Goal: Transaction & Acquisition: Purchase product/service

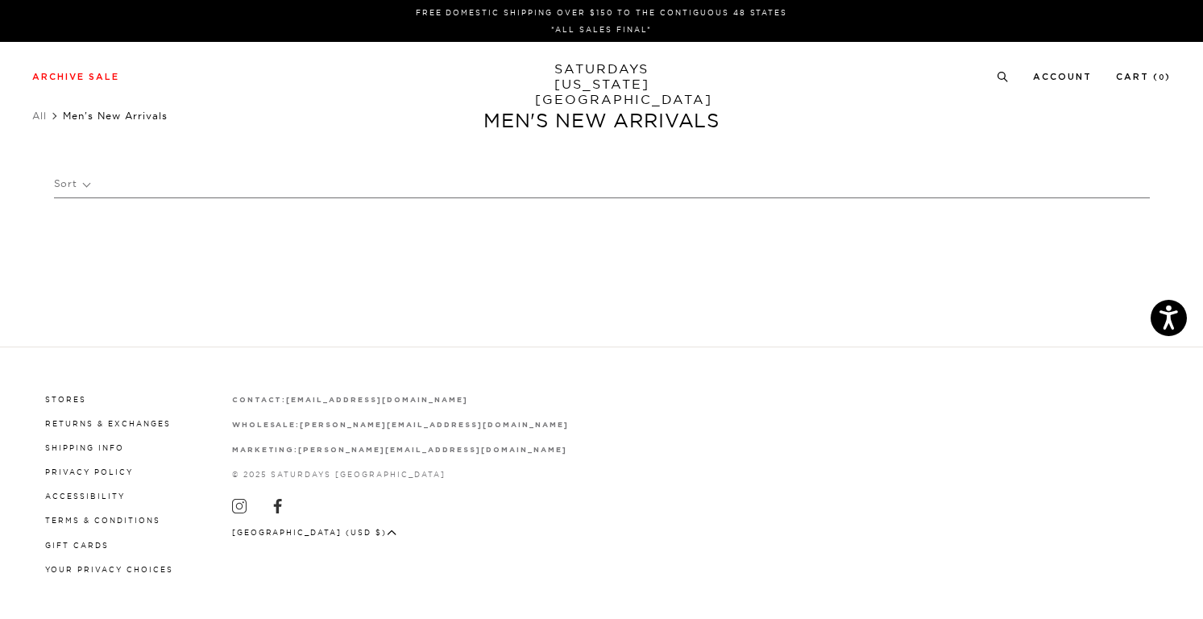
click at [89, 182] on p "Sort" at bounding box center [71, 183] width 35 height 37
click at [85, 238] on p "Newest" at bounding box center [115, 239] width 123 height 21
click at [200, 234] on p "Clear All" at bounding box center [191, 232] width 83 height 28
click at [80, 184] on p "Sort" at bounding box center [72, 183] width 36 height 37
click at [69, 131] on h1 "Men's New Arrivals" at bounding box center [601, 120] width 1203 height 25
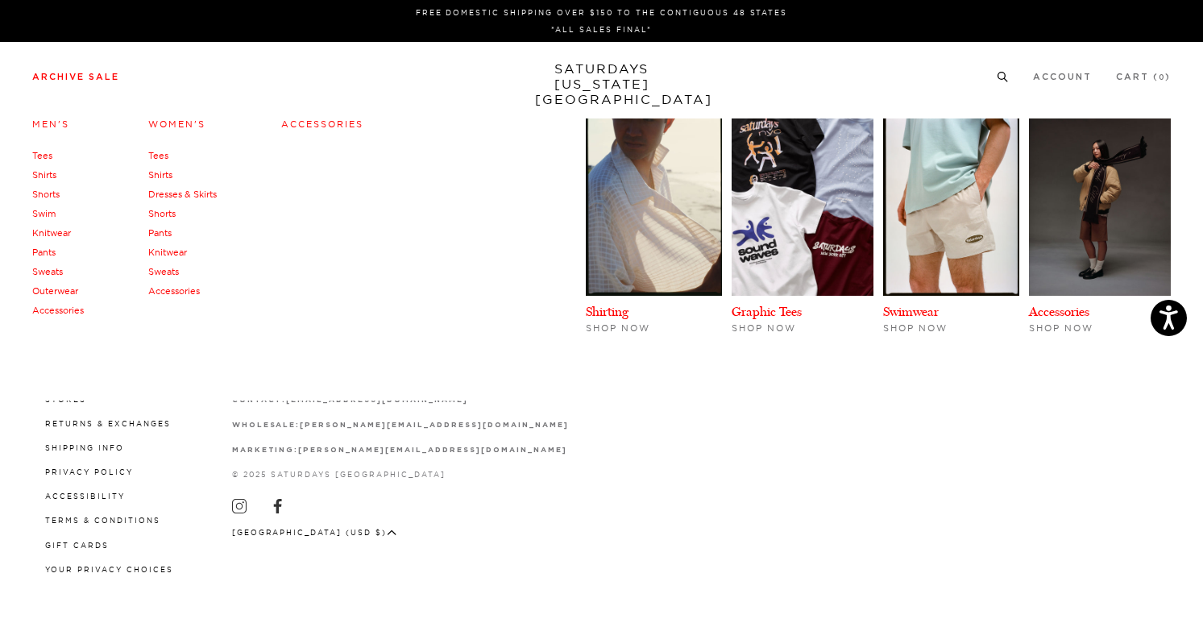
click at [48, 255] on link "Pants" at bounding box center [43, 252] width 23 height 11
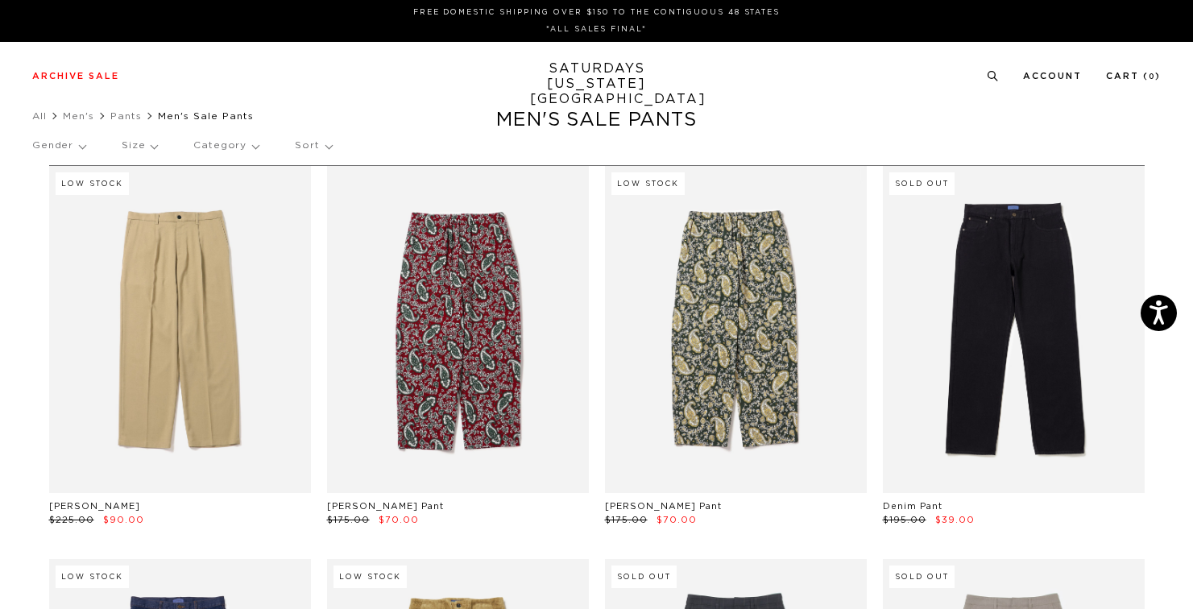
click at [145, 143] on p "Size" at bounding box center [139, 145] width 35 height 37
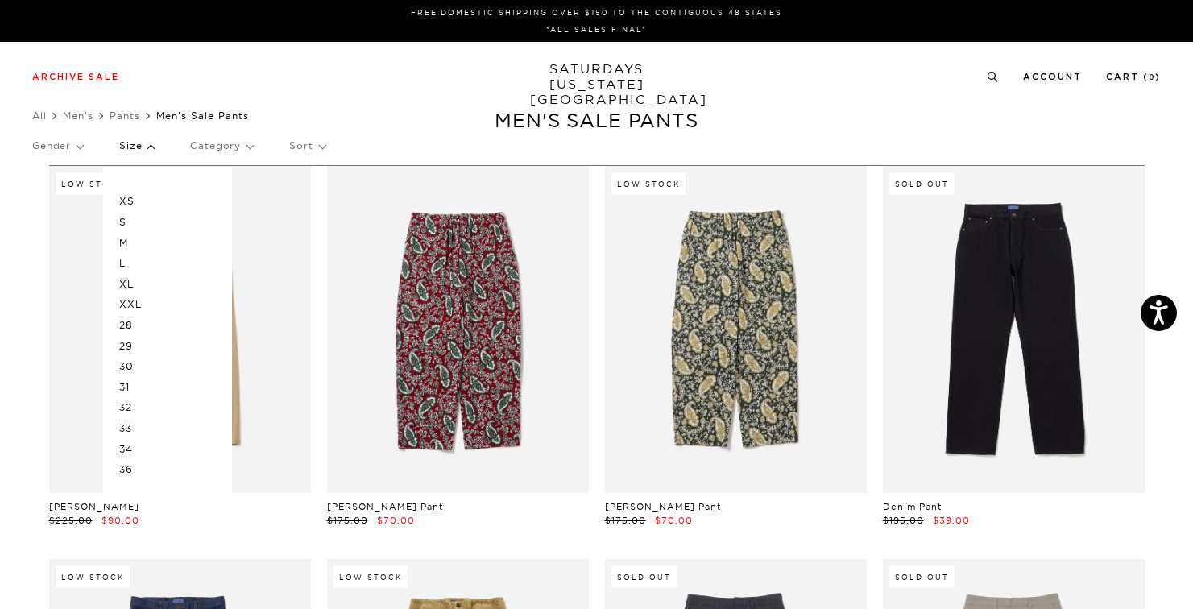
click at [126, 407] on p "32" at bounding box center [167, 407] width 97 height 21
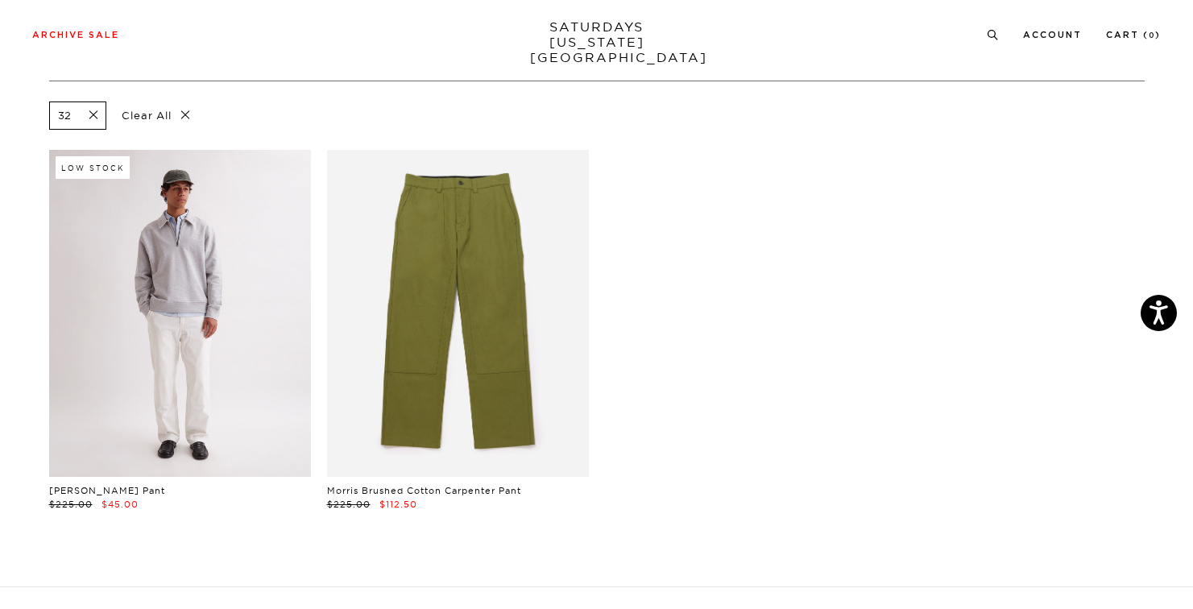
scroll to position [85, 0]
click at [137, 368] on link at bounding box center [180, 312] width 262 height 327
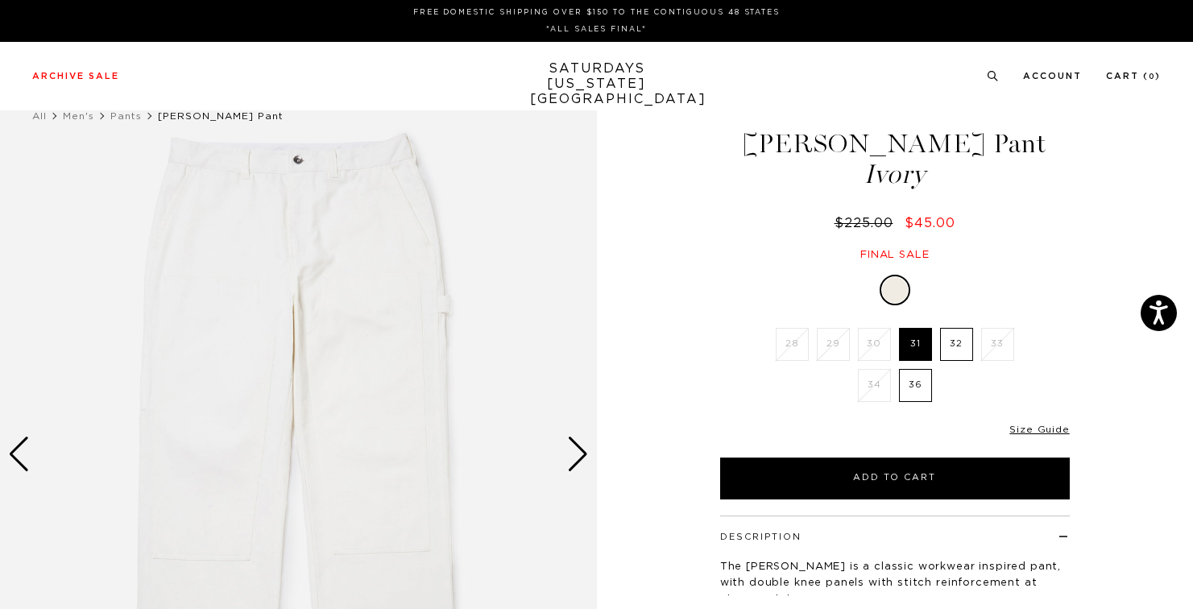
click at [574, 453] on div "Next slide" at bounding box center [578, 454] width 22 height 35
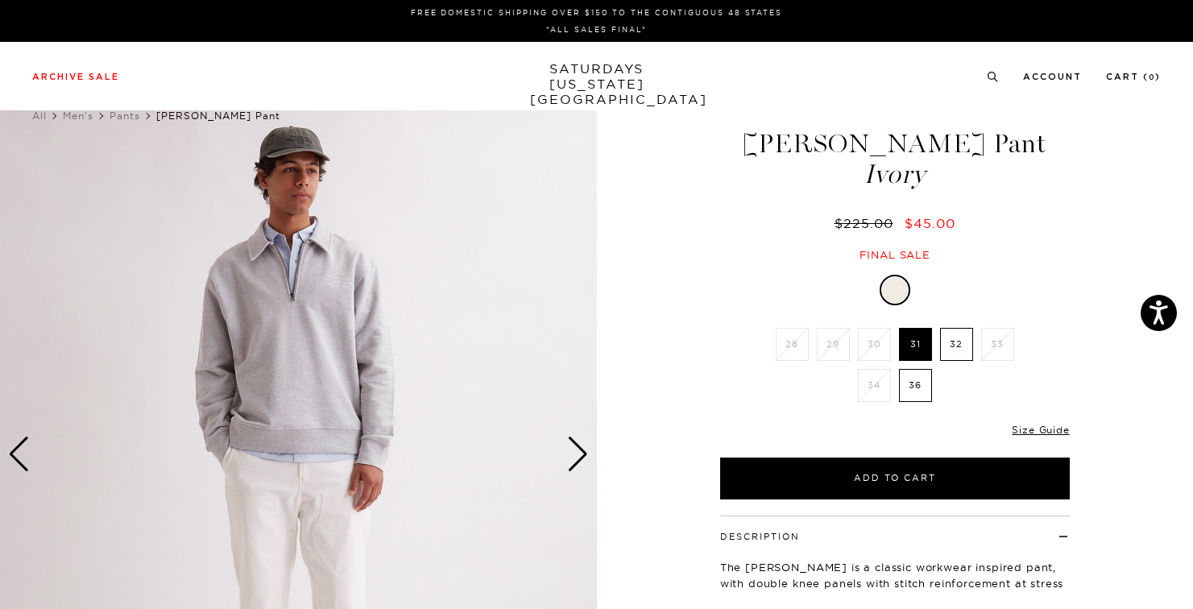
click at [574, 453] on div "Next slide" at bounding box center [578, 454] width 22 height 35
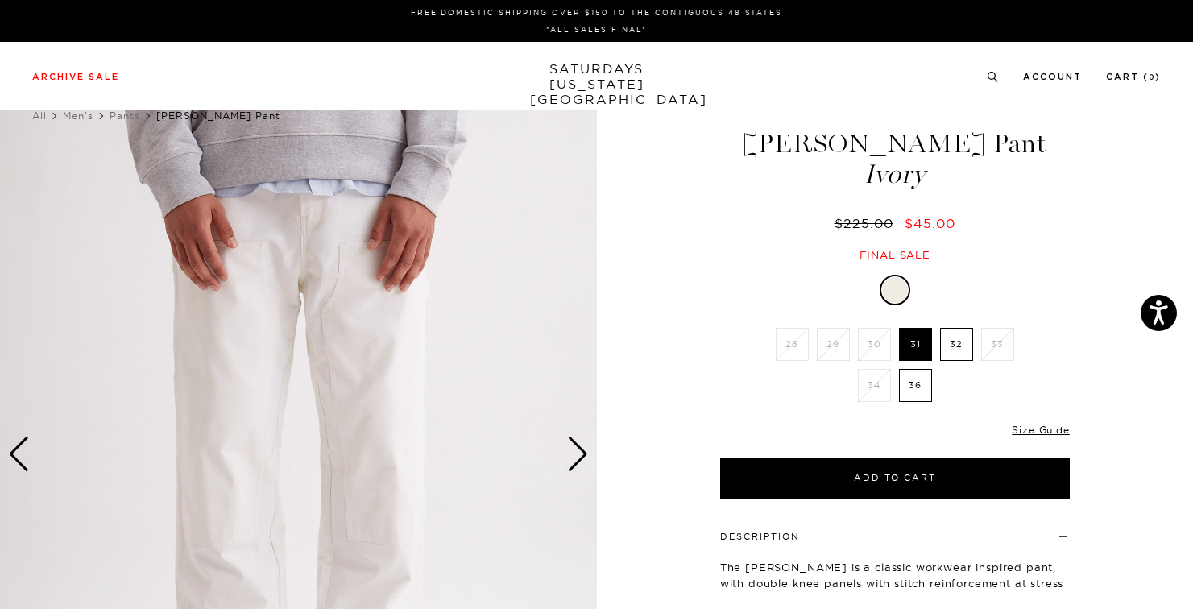
click at [574, 453] on div "Next slide" at bounding box center [578, 454] width 22 height 35
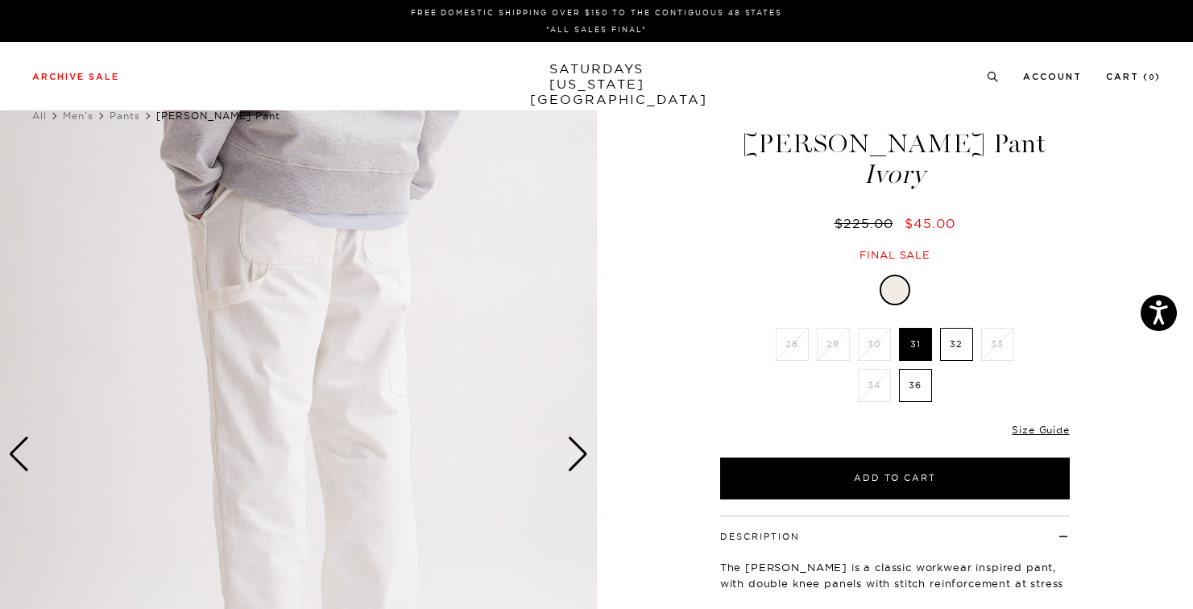
click at [574, 453] on div "Next slide" at bounding box center [578, 454] width 22 height 35
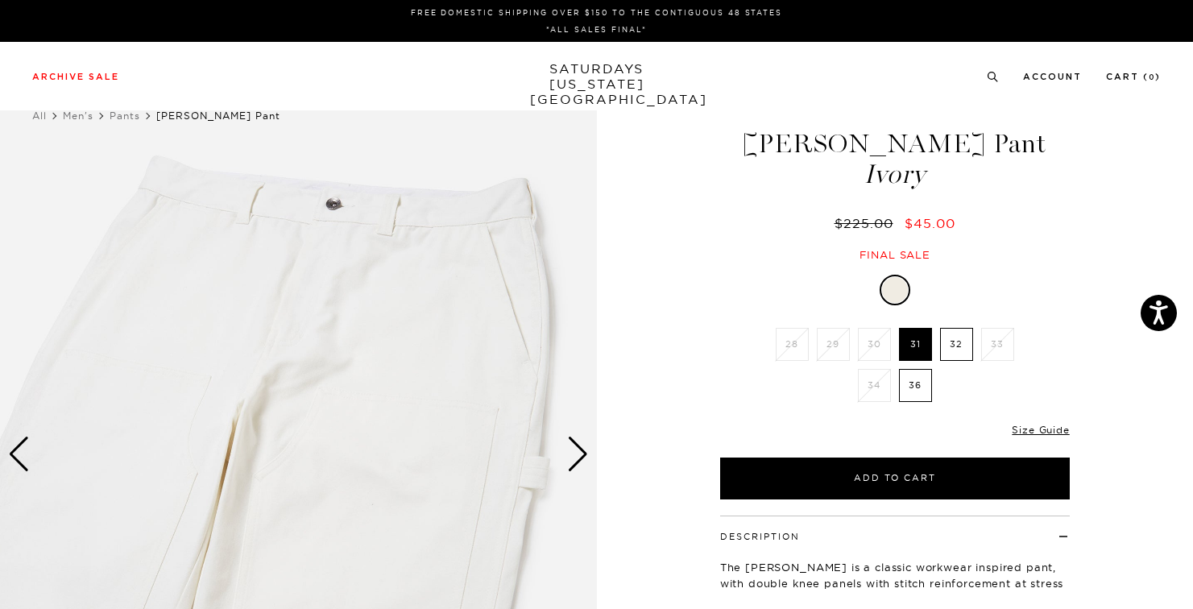
click at [574, 453] on div "Next slide" at bounding box center [578, 454] width 22 height 35
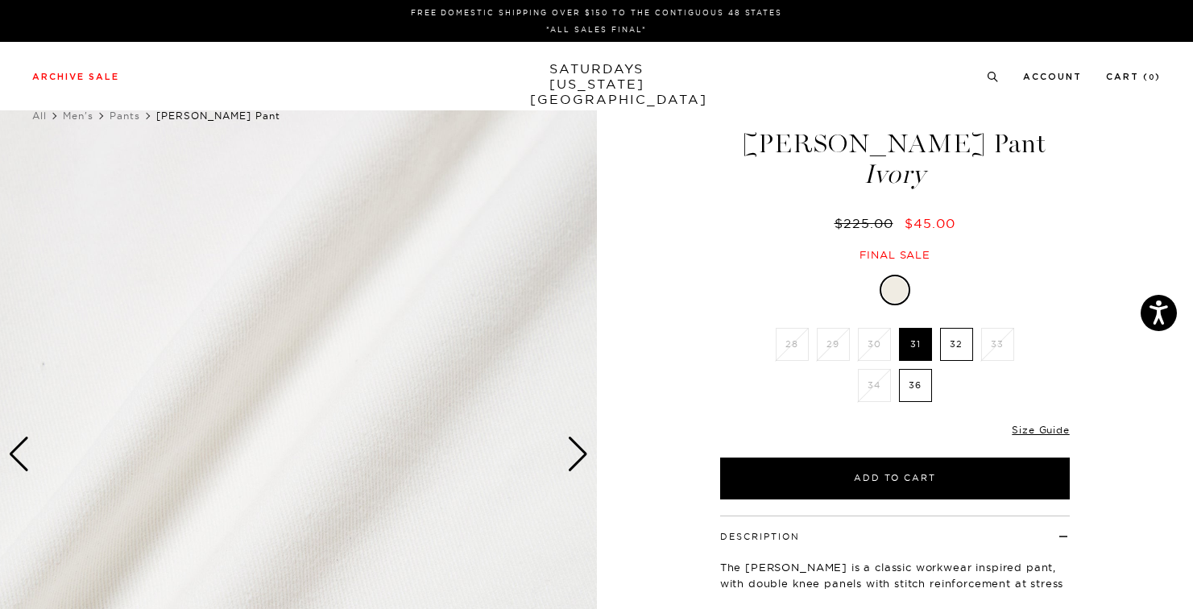
click at [574, 453] on div "Next slide" at bounding box center [578, 454] width 22 height 35
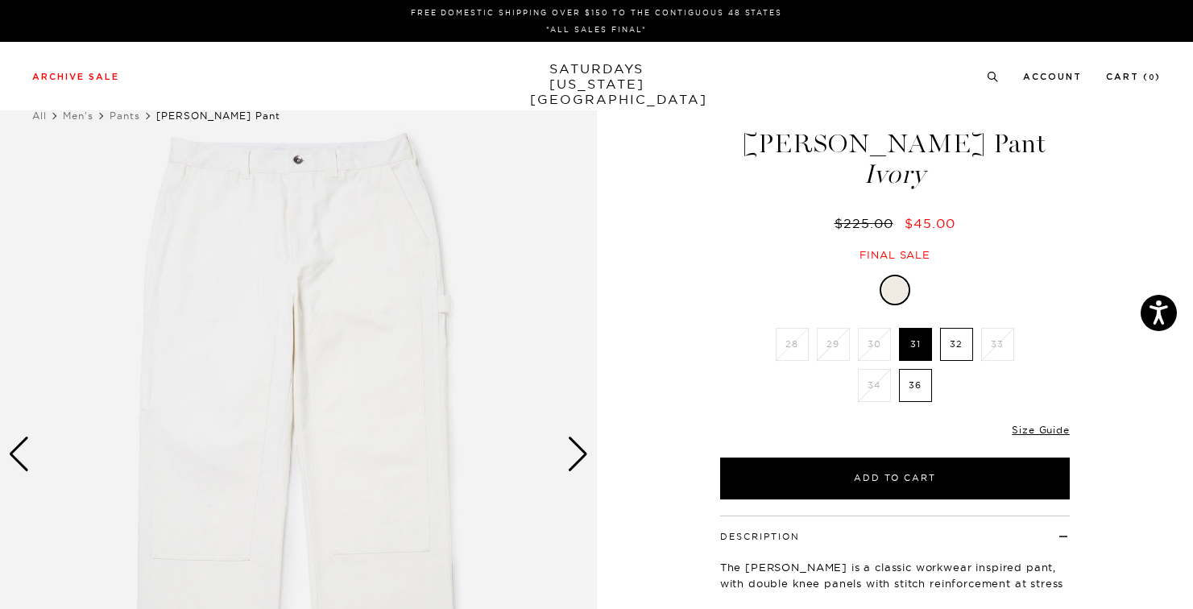
click at [574, 453] on div "Next slide" at bounding box center [578, 454] width 22 height 35
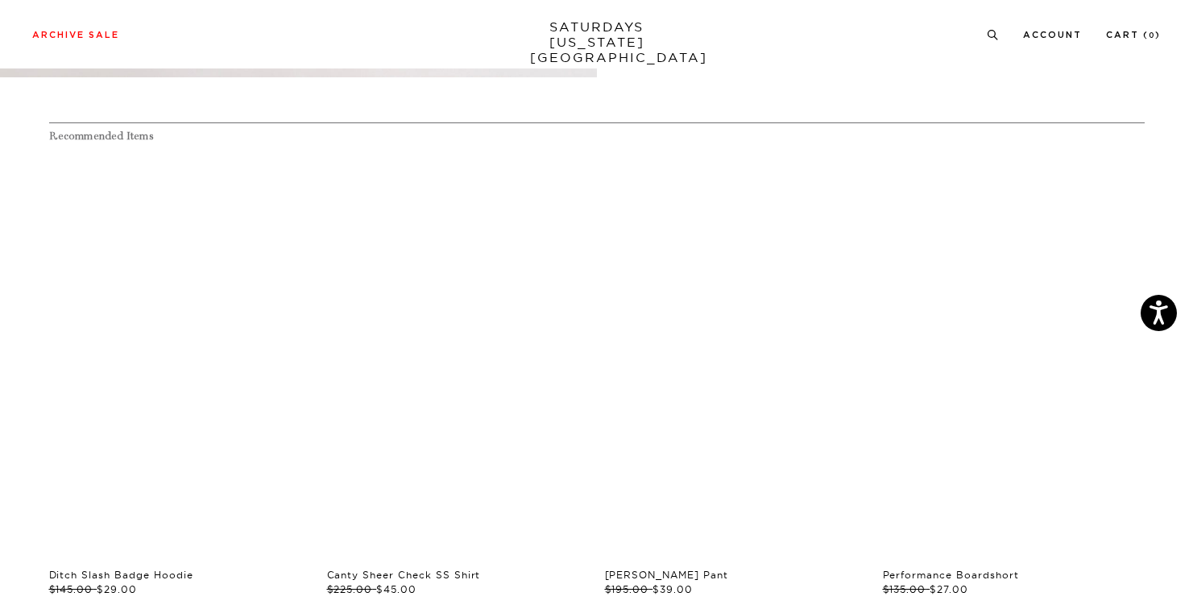
scroll to position [793, 0]
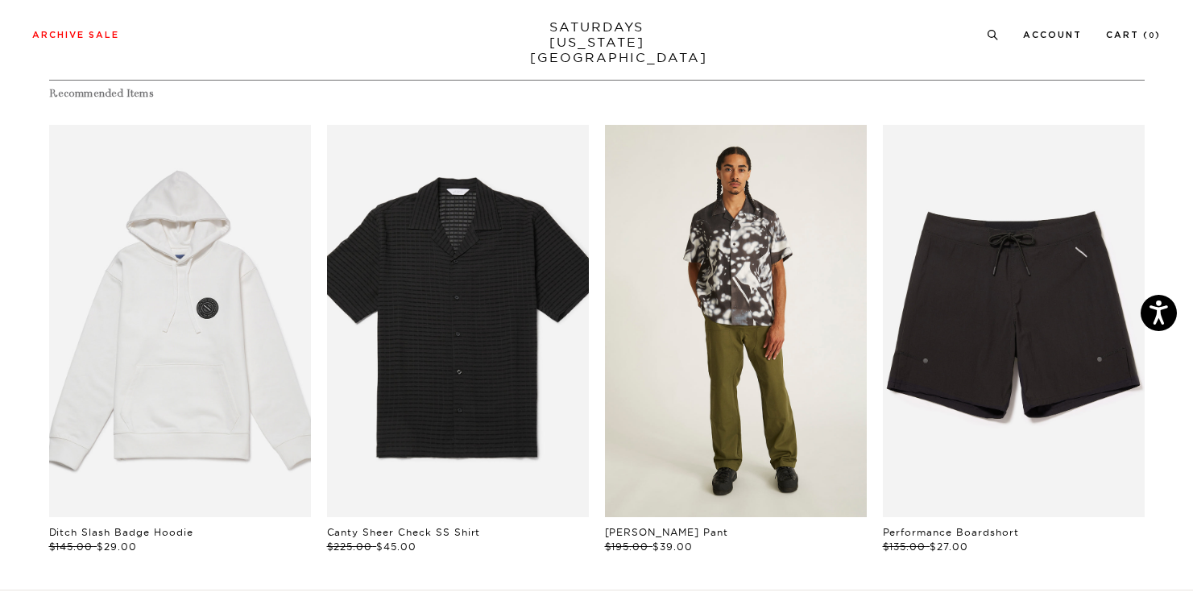
click at [731, 353] on link "files/M32420SS01-BLACK_03_1.jpg" at bounding box center [736, 321] width 262 height 393
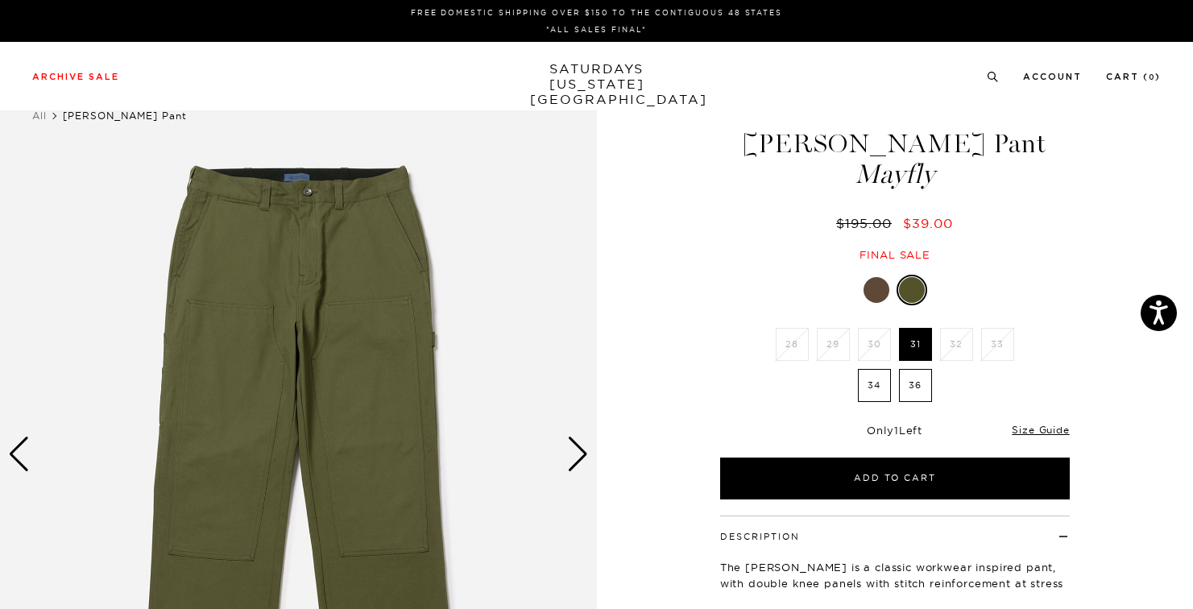
click at [583, 463] on div "Next slide" at bounding box center [578, 454] width 22 height 35
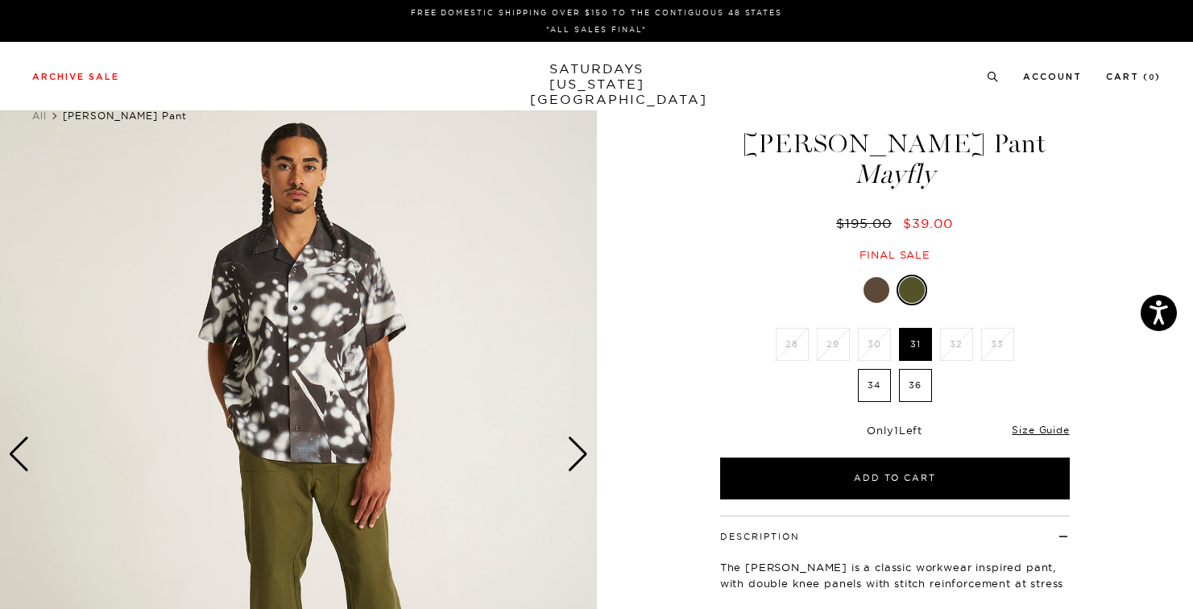
click at [877, 287] on div at bounding box center [877, 290] width 26 height 26
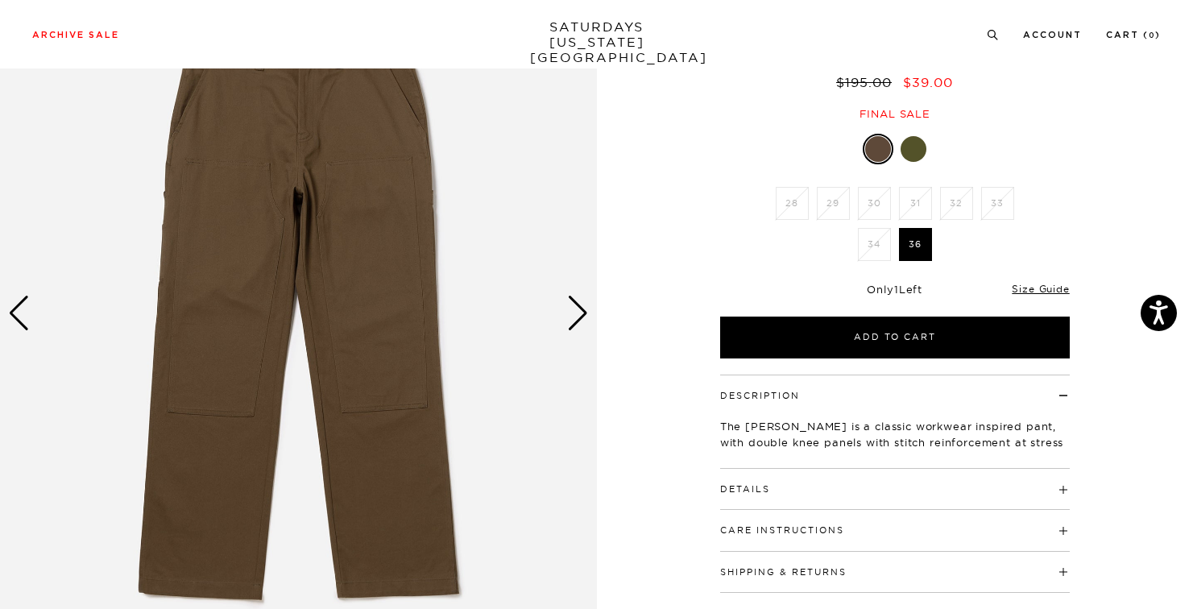
scroll to position [326, 0]
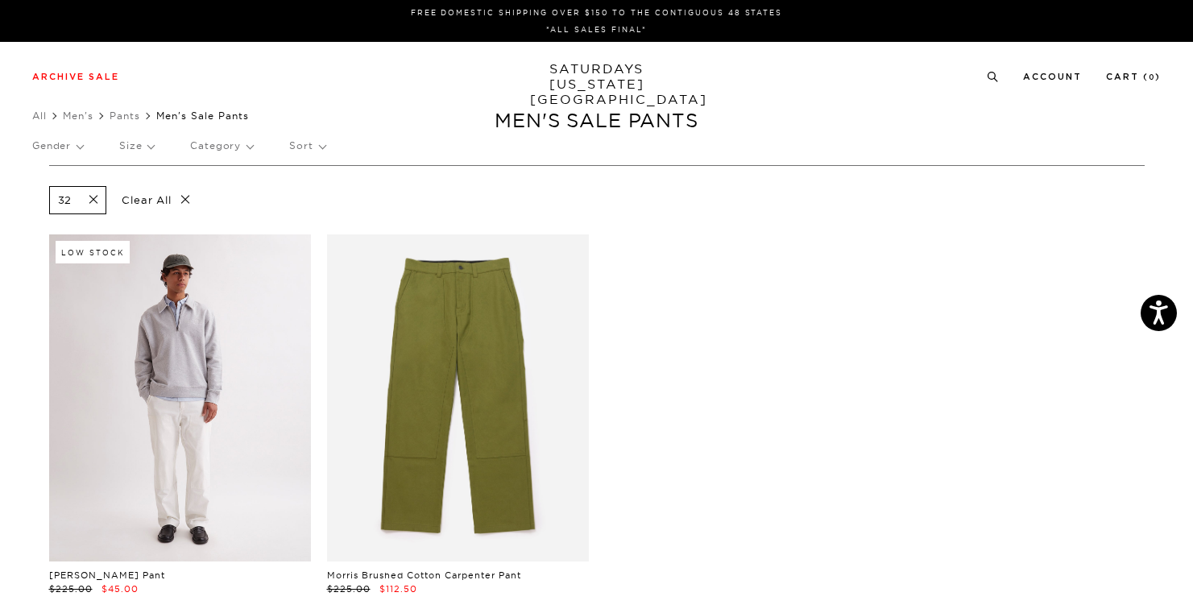
click at [77, 197] on span at bounding box center [89, 200] width 34 height 15
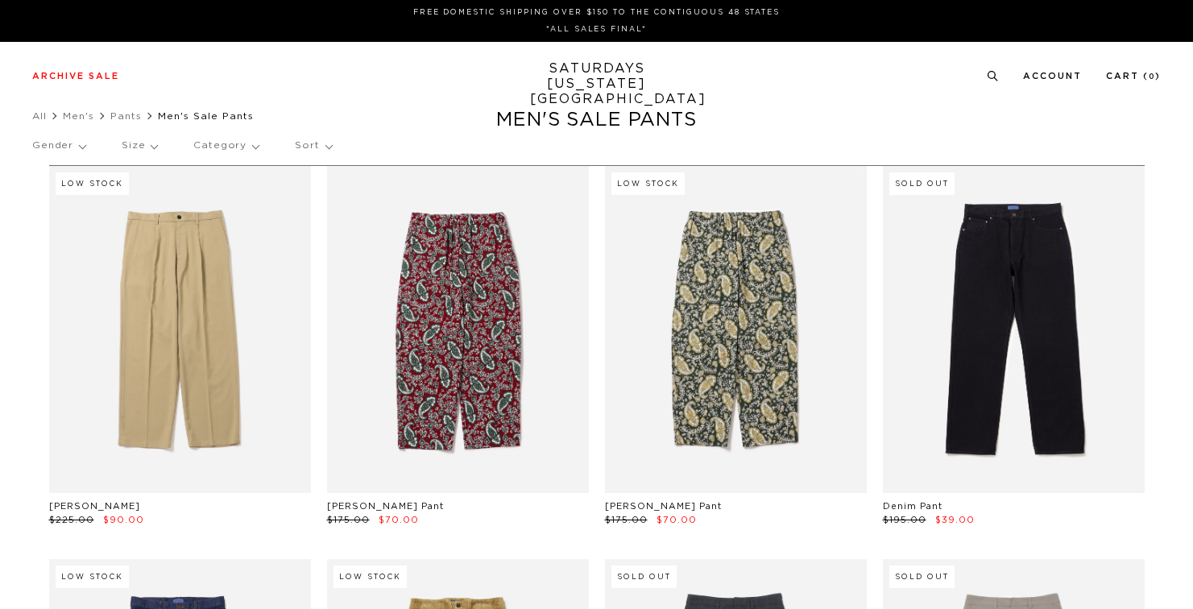
click at [133, 152] on p "Size" at bounding box center [139, 145] width 35 height 37
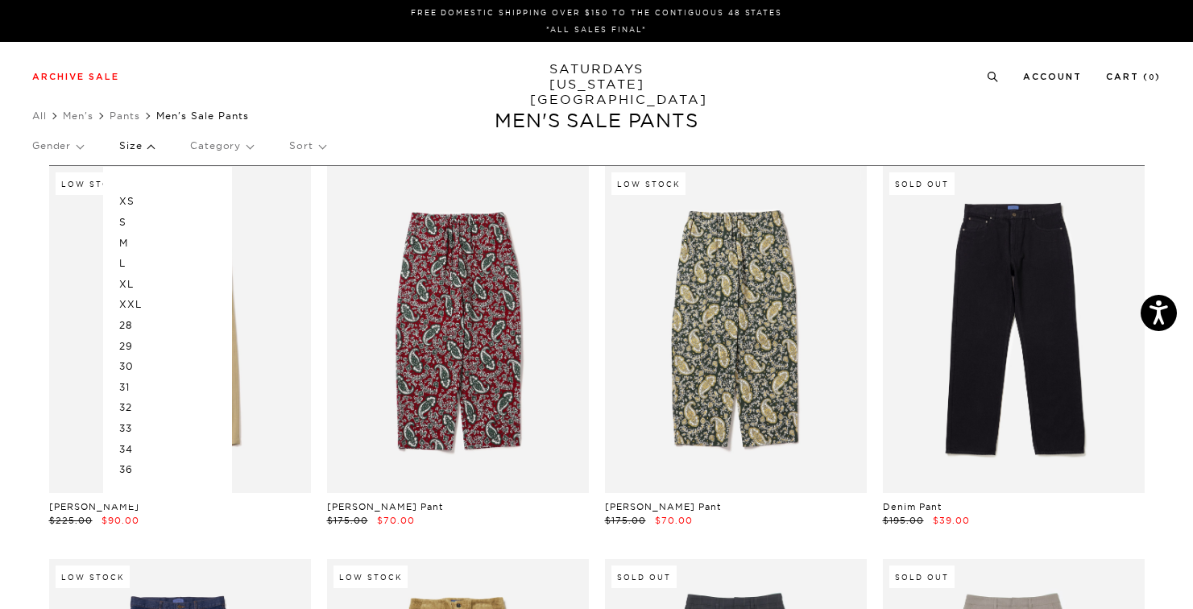
click at [133, 425] on p "33" at bounding box center [167, 428] width 97 height 21
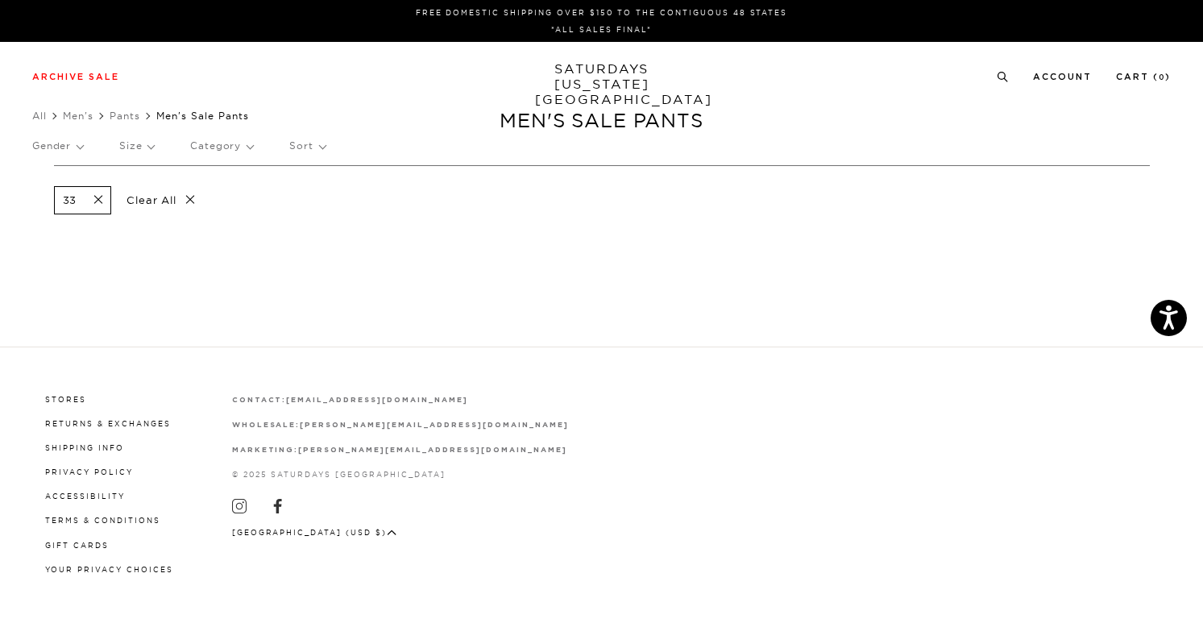
click at [156, 202] on p "Clear All" at bounding box center [160, 200] width 83 height 28
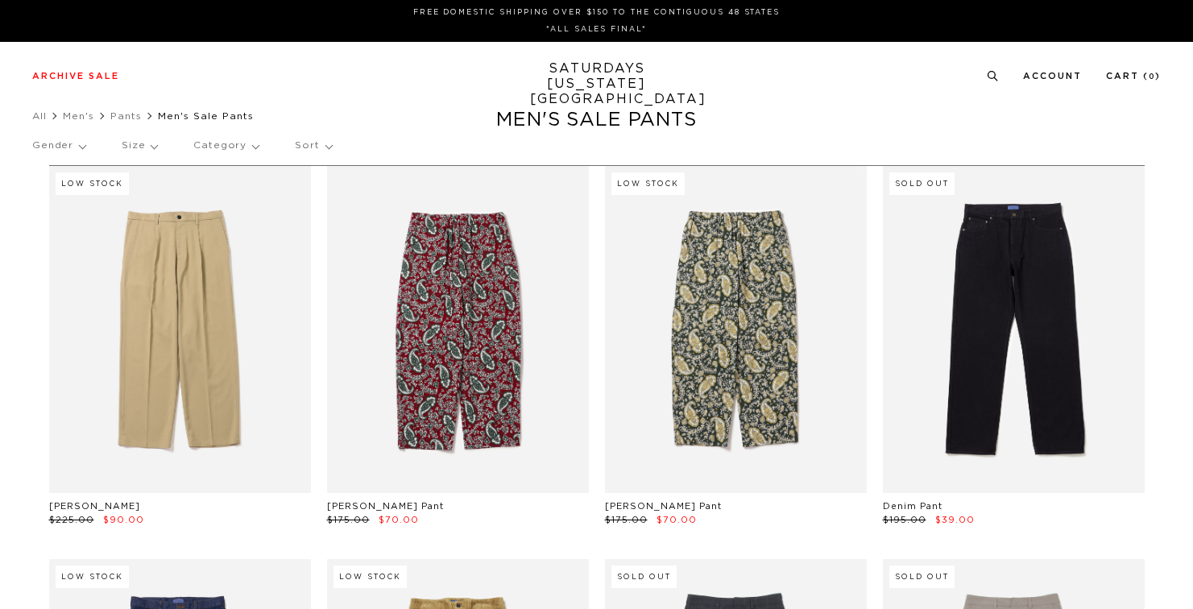
click at [140, 147] on p "Size" at bounding box center [139, 145] width 35 height 37
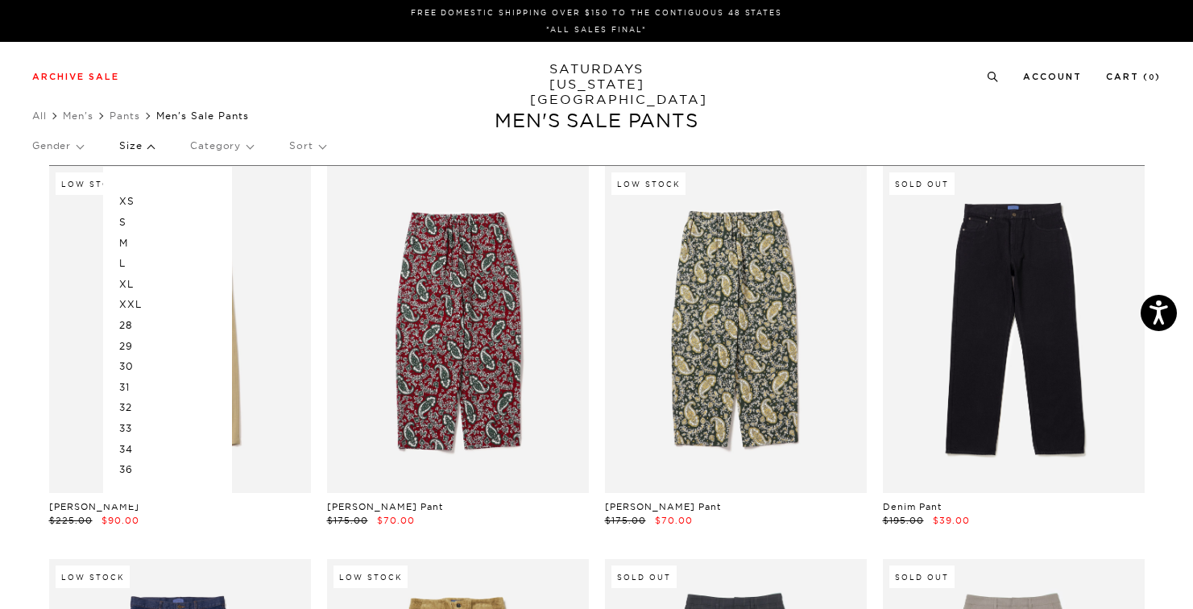
click at [126, 263] on p "L" at bounding box center [167, 263] width 97 height 21
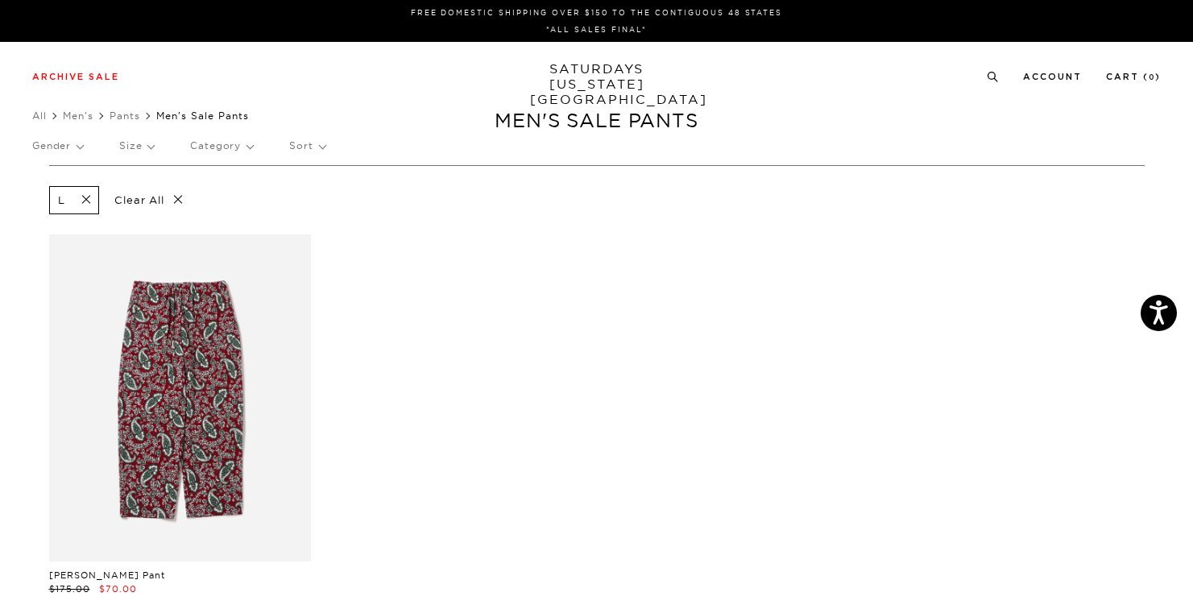
click at [94, 185] on div "L Clear All" at bounding box center [597, 200] width 1096 height 36
click at [93, 201] on span at bounding box center [81, 200] width 34 height 15
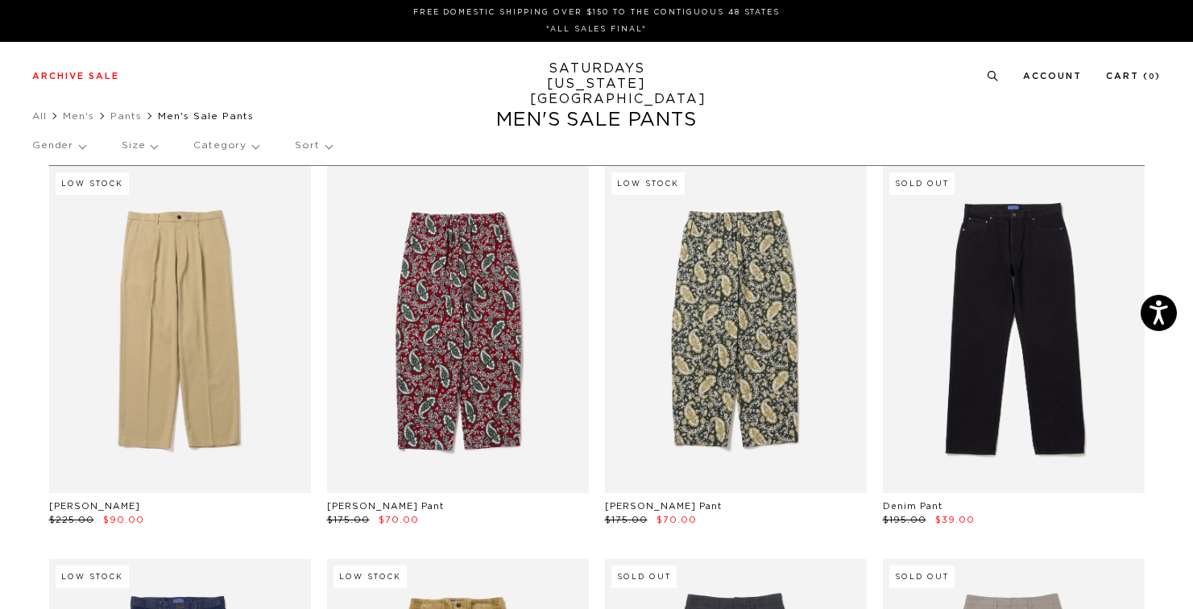
click at [145, 148] on p "Size" at bounding box center [139, 145] width 35 height 37
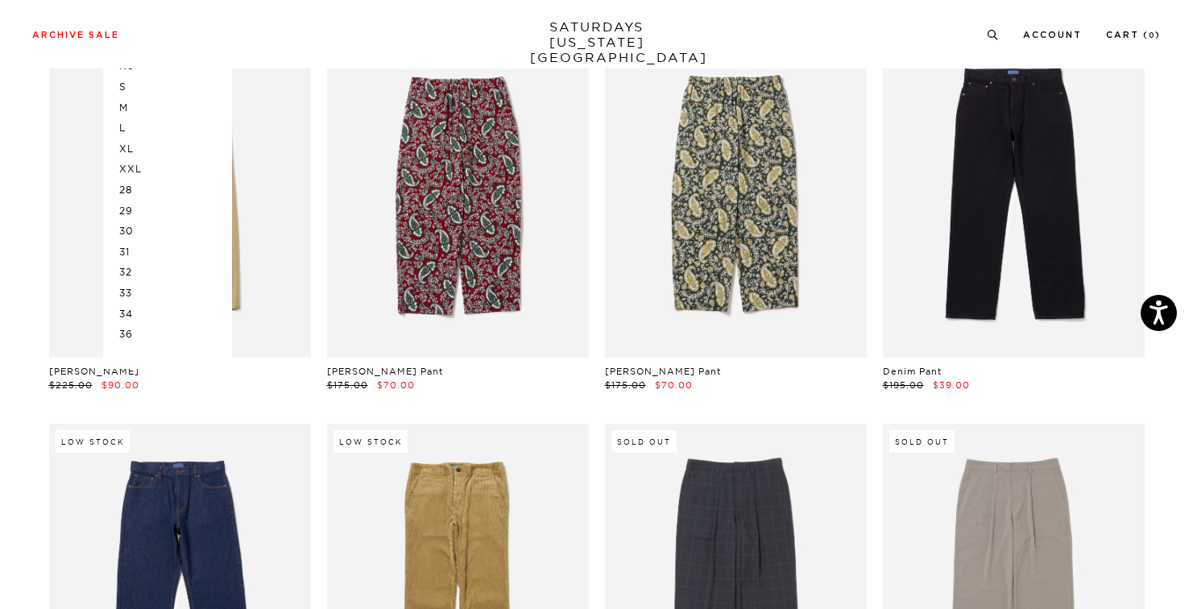
scroll to position [138, 0]
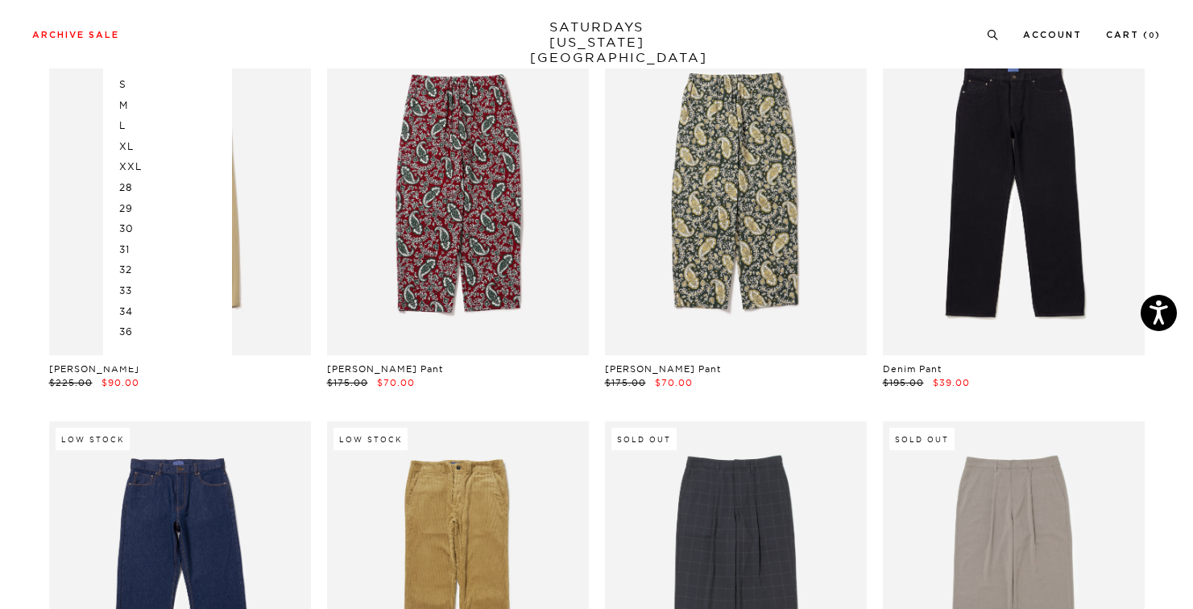
click at [131, 307] on p "34" at bounding box center [167, 311] width 97 height 21
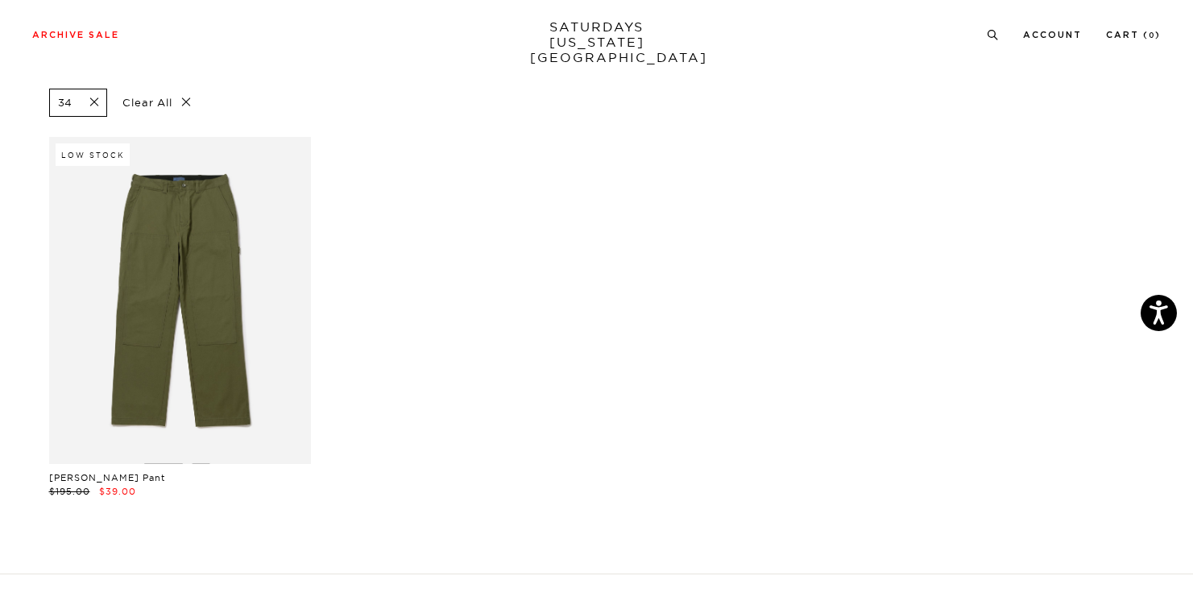
scroll to position [109, 0]
